Goal: Navigation & Orientation: Find specific page/section

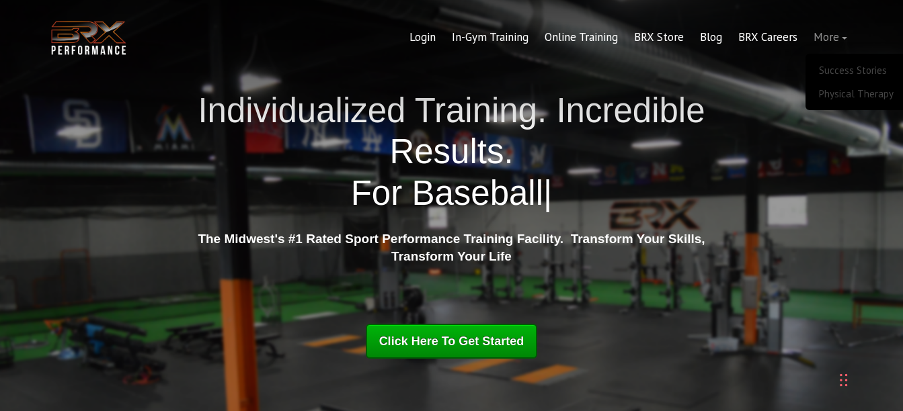
click at [838, 40] on link "More" at bounding box center [830, 38] width 50 height 32
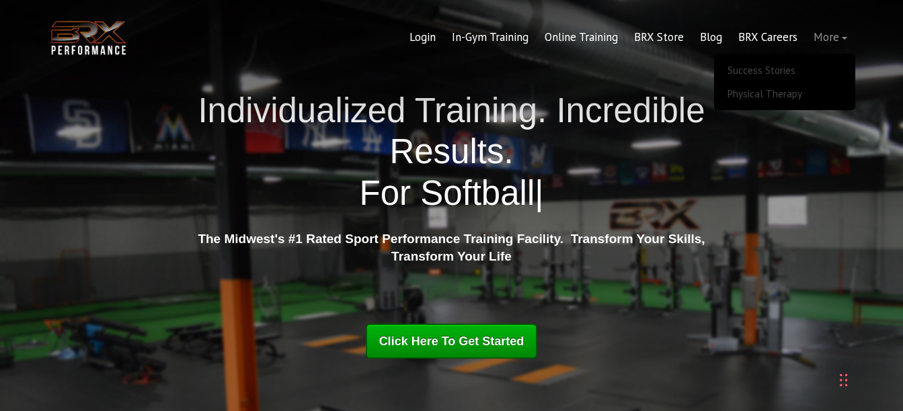
click at [844, 39] on link "More" at bounding box center [830, 38] width 50 height 32
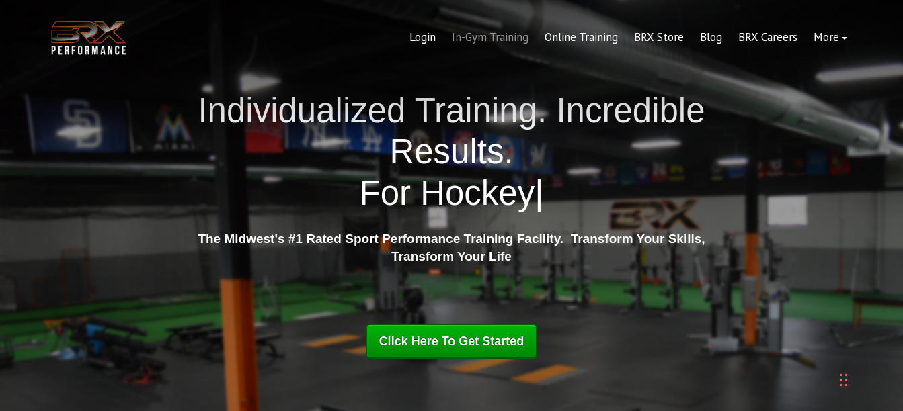
click at [505, 40] on link "In-Gym Training" at bounding box center [490, 38] width 93 height 32
